Goal: Information Seeking & Learning: Learn about a topic

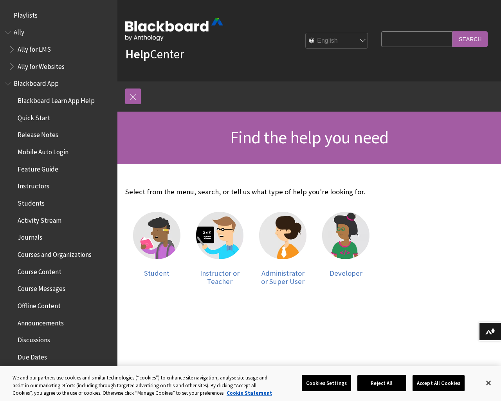
click at [408, 38] on input "Search Query" at bounding box center [416, 38] width 71 height 15
type input "file types supported for submitting assignments"
click at [379, 382] on button "Reject All" at bounding box center [381, 382] width 49 height 16
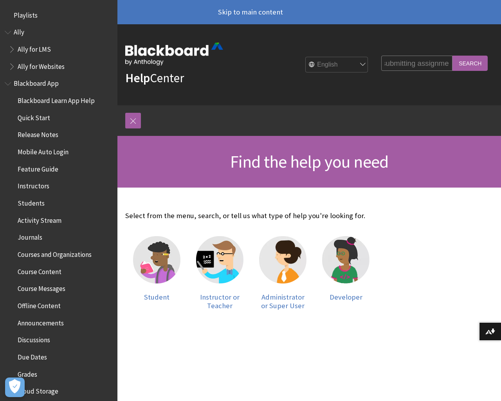
scroll to position [0, 0]
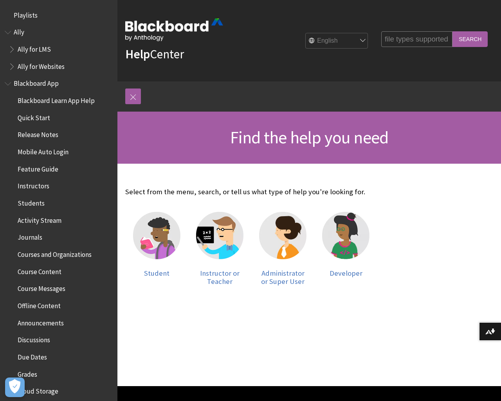
click at [472, 63] on div "Help Center English عربية Català Cymraeg Deutsch Español Suomi Français עברית I…" at bounding box center [308, 40] width 383 height 81
click at [156, 245] on img at bounding box center [156, 235] width 47 height 47
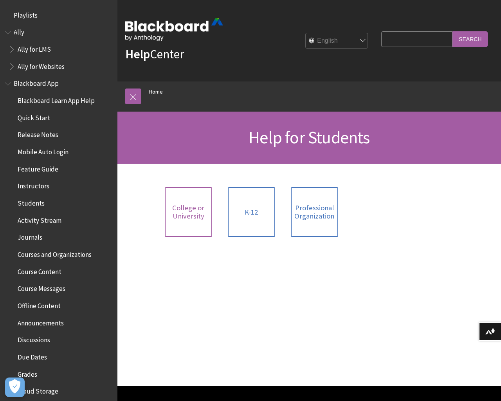
click at [188, 208] on span "College or University" at bounding box center [188, 211] width 38 height 17
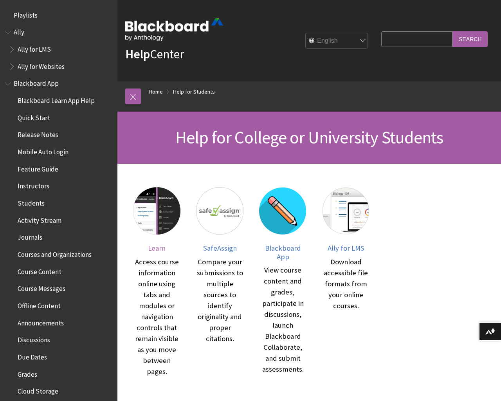
click at [158, 248] on span "Learn" at bounding box center [157, 247] width 18 height 9
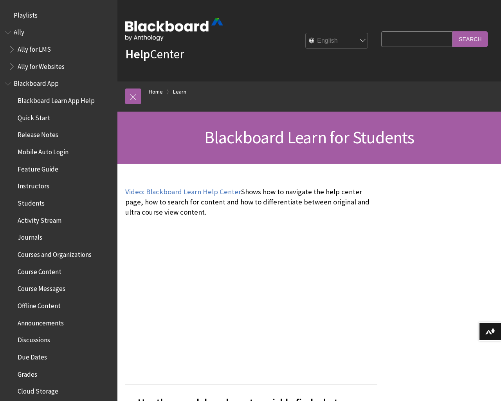
scroll to position [754, 0]
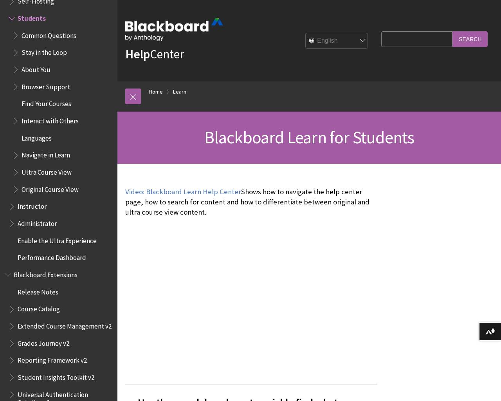
click at [65, 188] on span "Original Course View" at bounding box center [50, 188] width 57 height 11
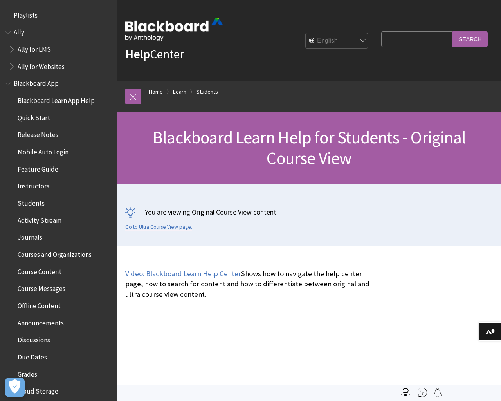
scroll to position [925, 0]
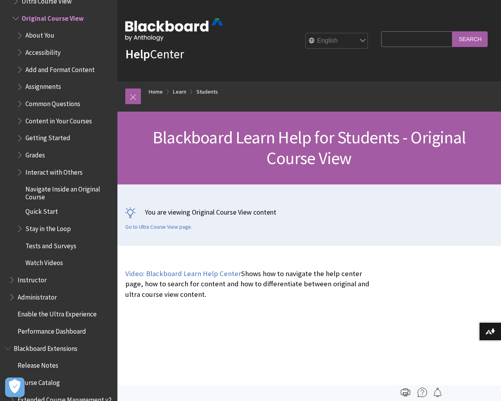
click at [63, 86] on span "Assignments" at bounding box center [64, 86] width 96 height 13
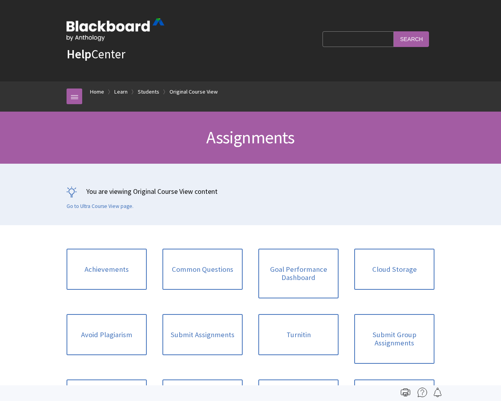
scroll to position [993, 0]
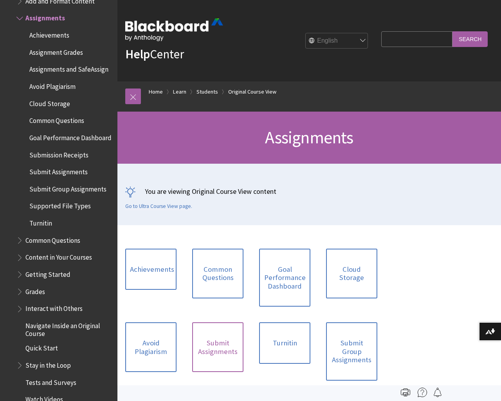
click at [215, 342] on link "Submit Assignments" at bounding box center [217, 347] width 51 height 50
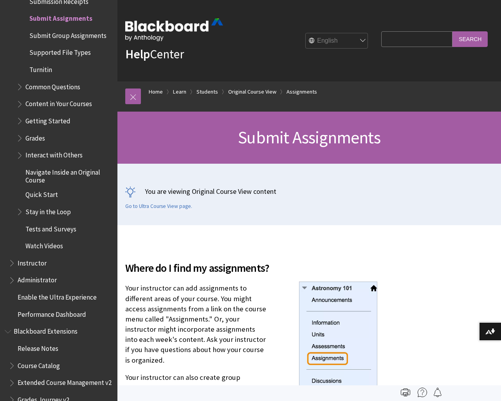
scroll to position [301, 0]
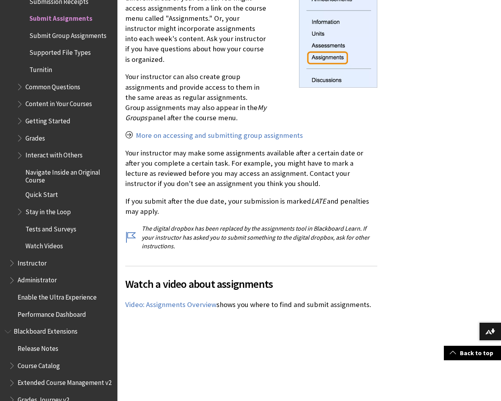
click at [62, 53] on span "Supported File Types" at bounding box center [59, 51] width 61 height 11
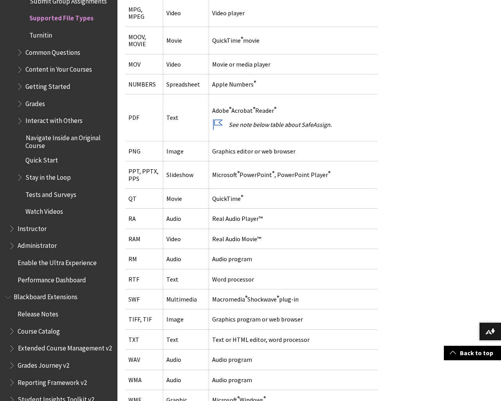
scroll to position [1202, 0]
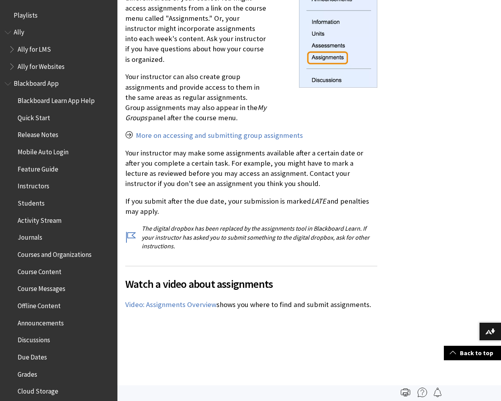
scroll to position [1146, 0]
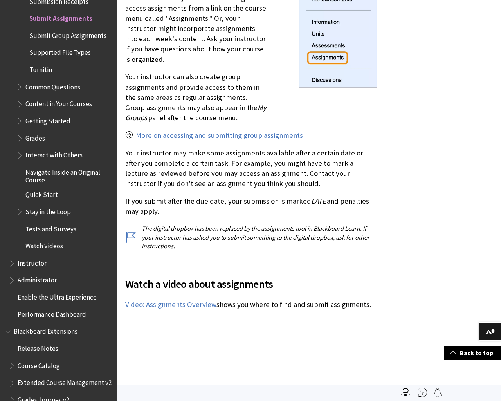
click at [76, 35] on span "Submit Group Assignments" at bounding box center [67, 34] width 77 height 11
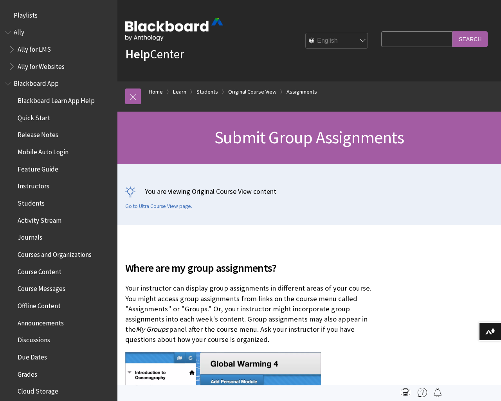
scroll to position [1164, 0]
